Goal: Task Accomplishment & Management: Complete application form

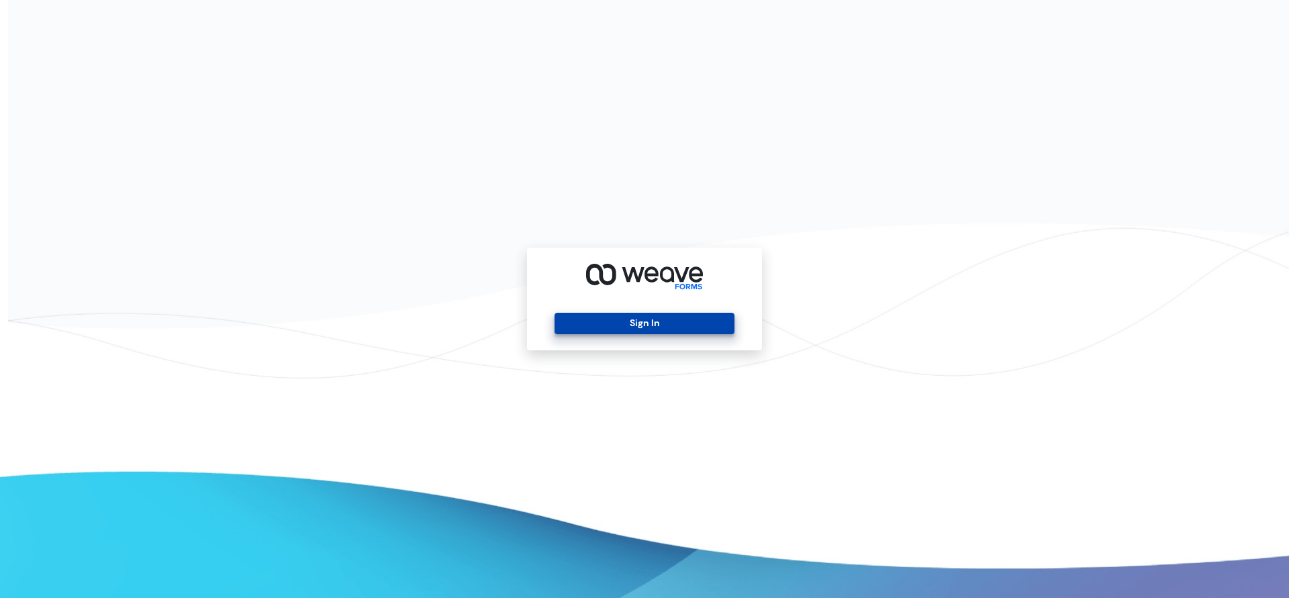
click at [640, 326] on button "Sign In" at bounding box center [644, 323] width 179 height 21
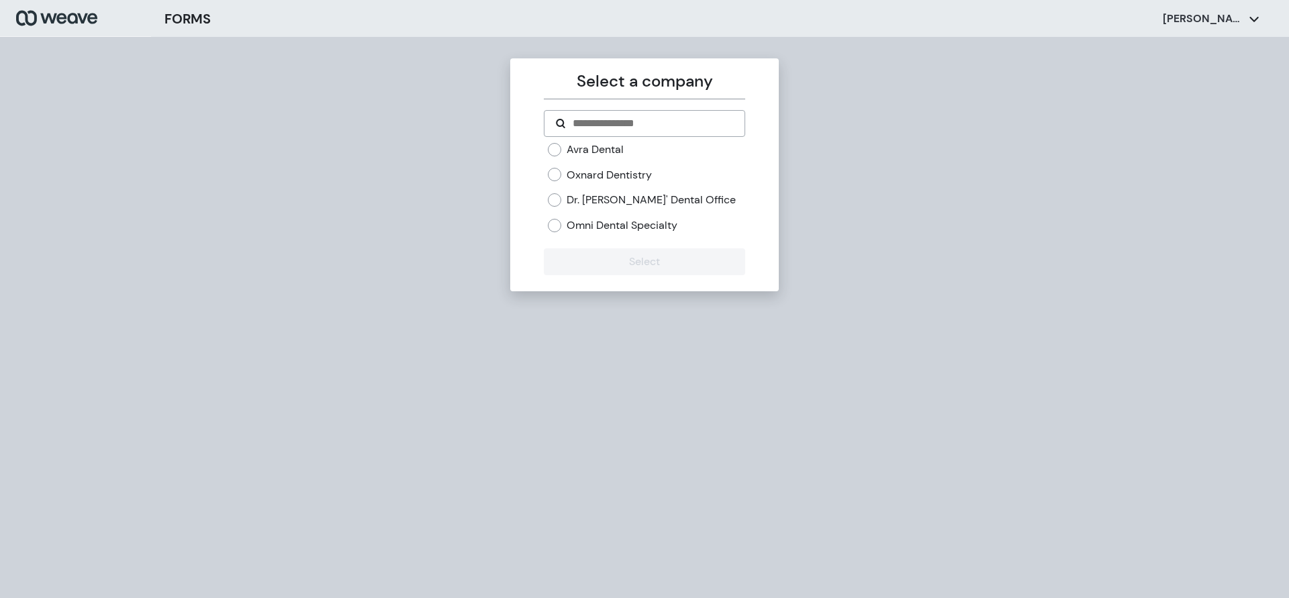
click at [564, 174] on div "Oxnard Dentistry" at bounding box center [646, 175] width 197 height 15
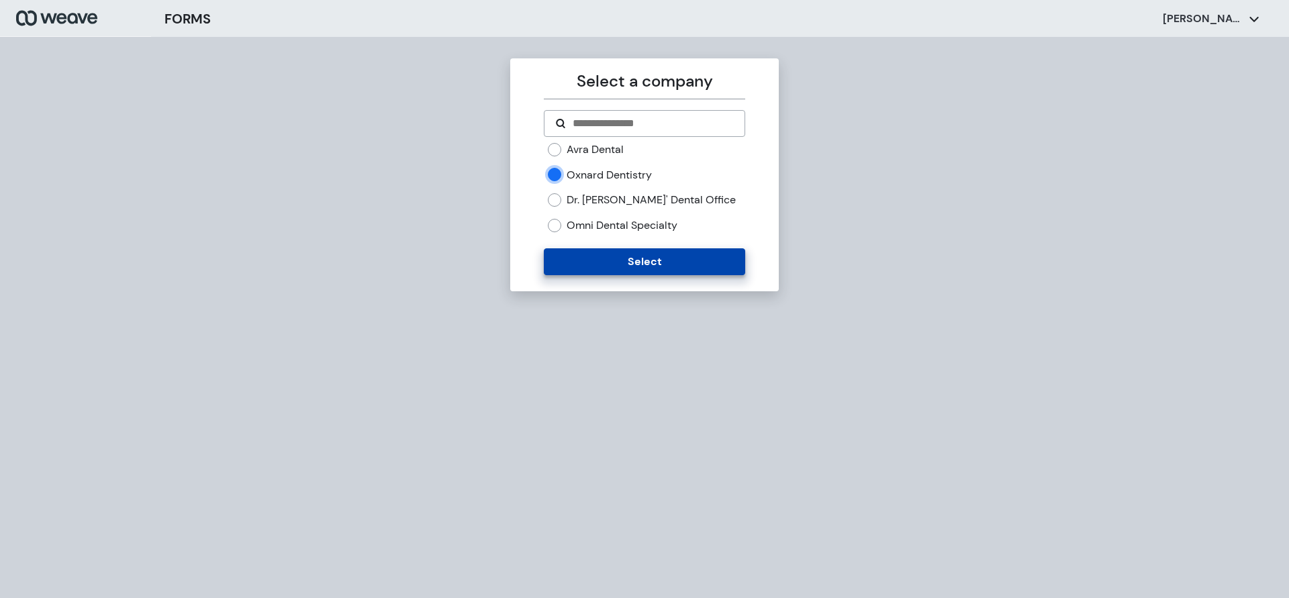
click at [561, 256] on button "Select" at bounding box center [644, 261] width 201 height 27
